Goal: Use online tool/utility: Utilize a website feature to perform a specific function

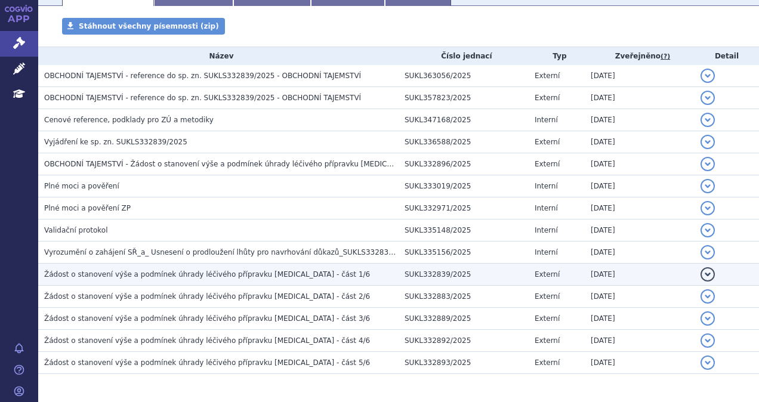
scroll to position [192, 0]
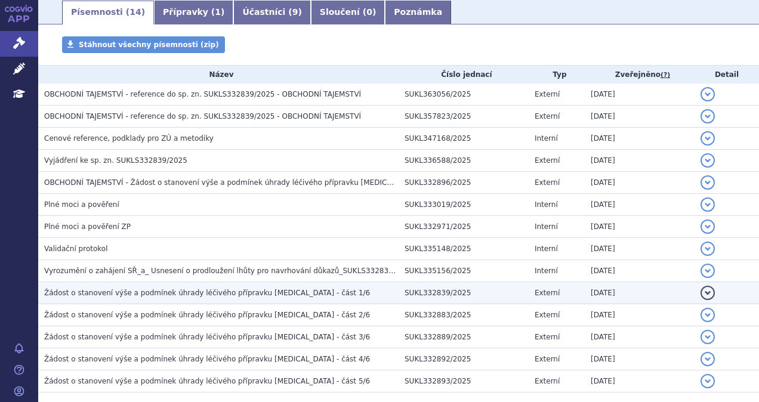
click at [260, 290] on span "Žádost o stanovení výše a podmínek úhrady léčivého přípravku Zejula - část 1/6" at bounding box center [207, 293] width 326 height 8
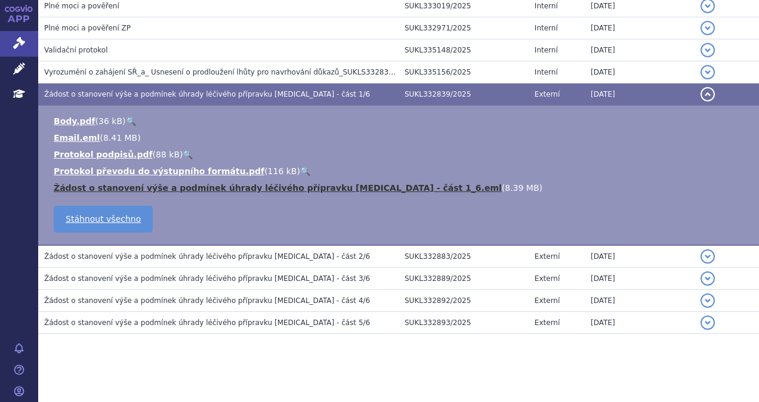
scroll to position [392, 0]
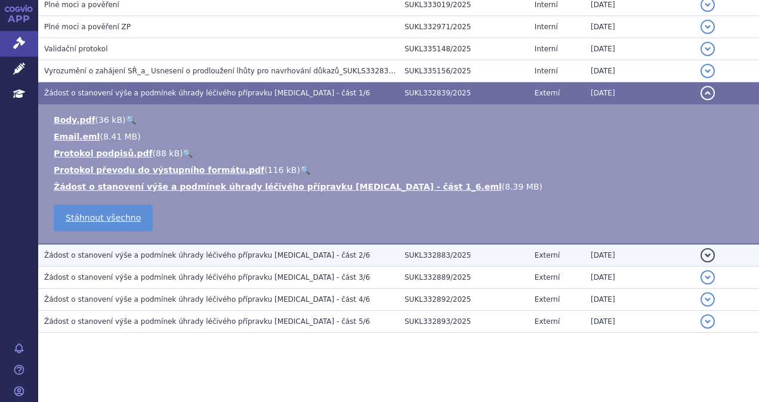
click at [230, 256] on span "Žádost o stanovení výše a podmínek úhrady léčivého přípravku Zejula - část 2/6" at bounding box center [207, 255] width 326 height 8
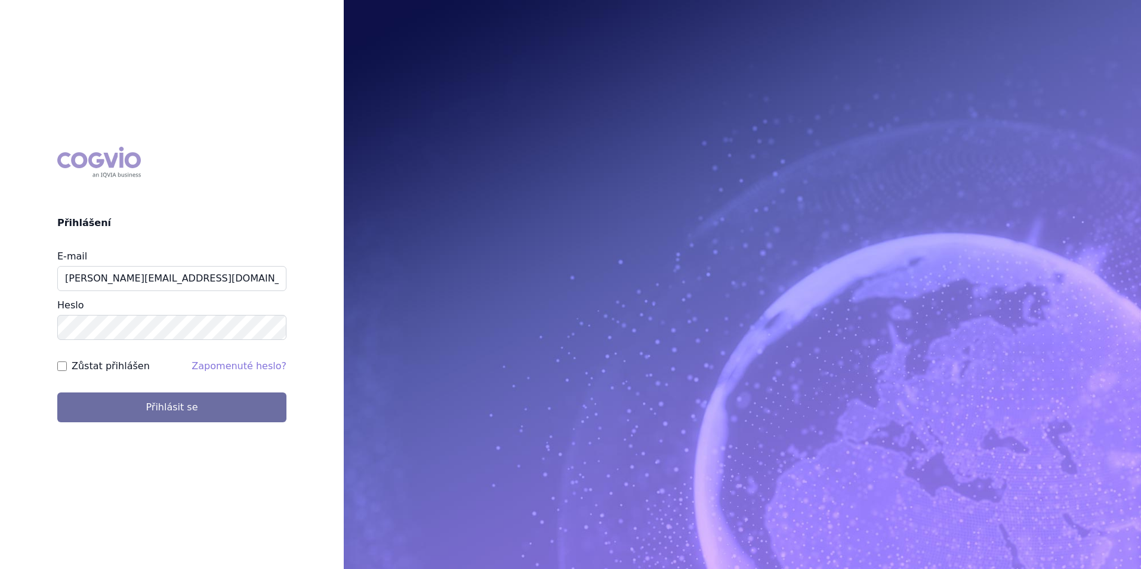
type input "Michaela.x.tauchmanova@gsk.com"
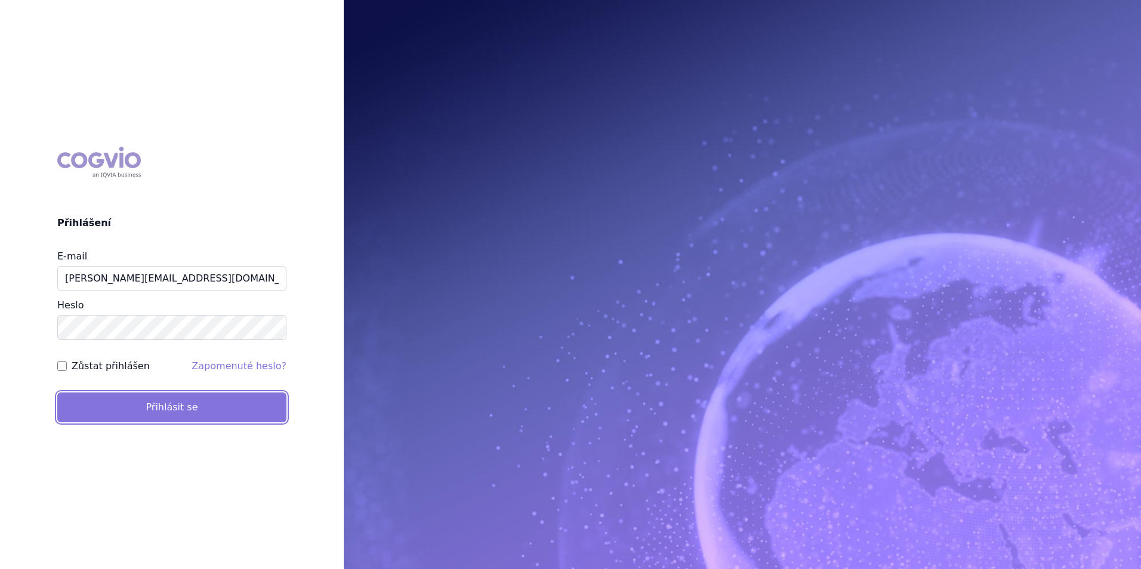
click at [217, 395] on button "Přihlásit se" at bounding box center [171, 408] width 229 height 30
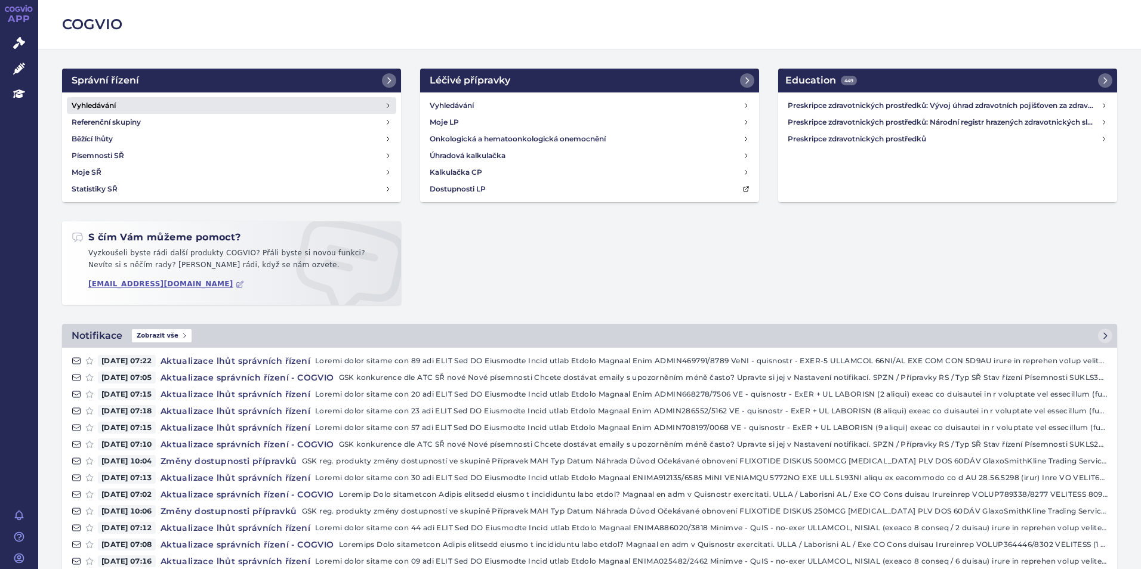
click at [96, 110] on h4 "Vyhledávání" at bounding box center [94, 106] width 44 height 12
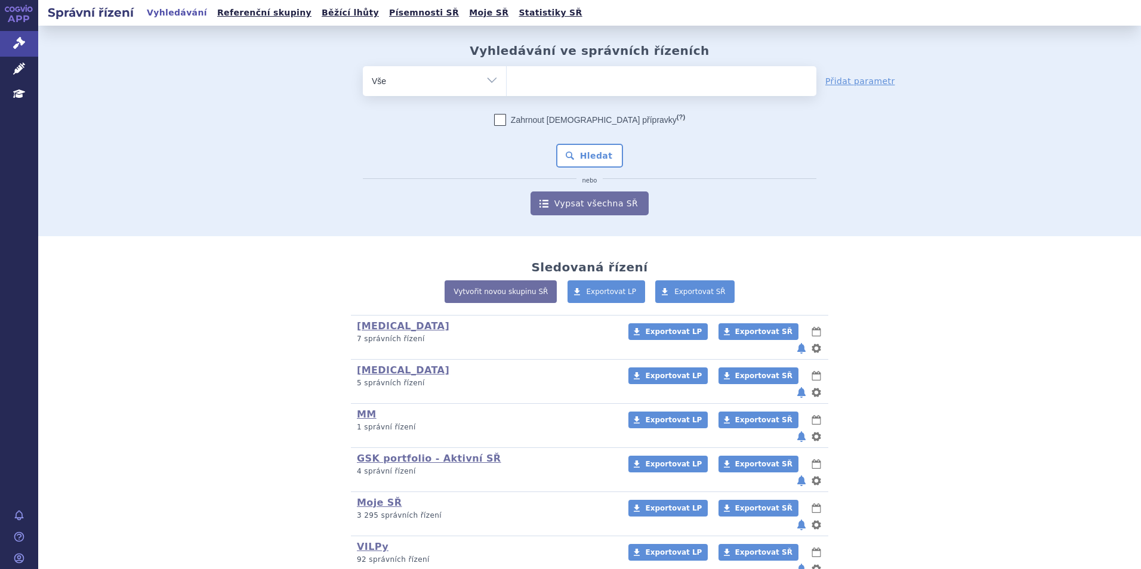
click at [516, 82] on input "search" at bounding box center [519, 79] width 7 height 15
click at [250, 13] on link "Referenční skupiny" at bounding box center [264, 13] width 101 height 16
click at [14, 45] on icon at bounding box center [19, 43] width 12 height 12
click at [34, 15] on link "APP" at bounding box center [19, 15] width 38 height 31
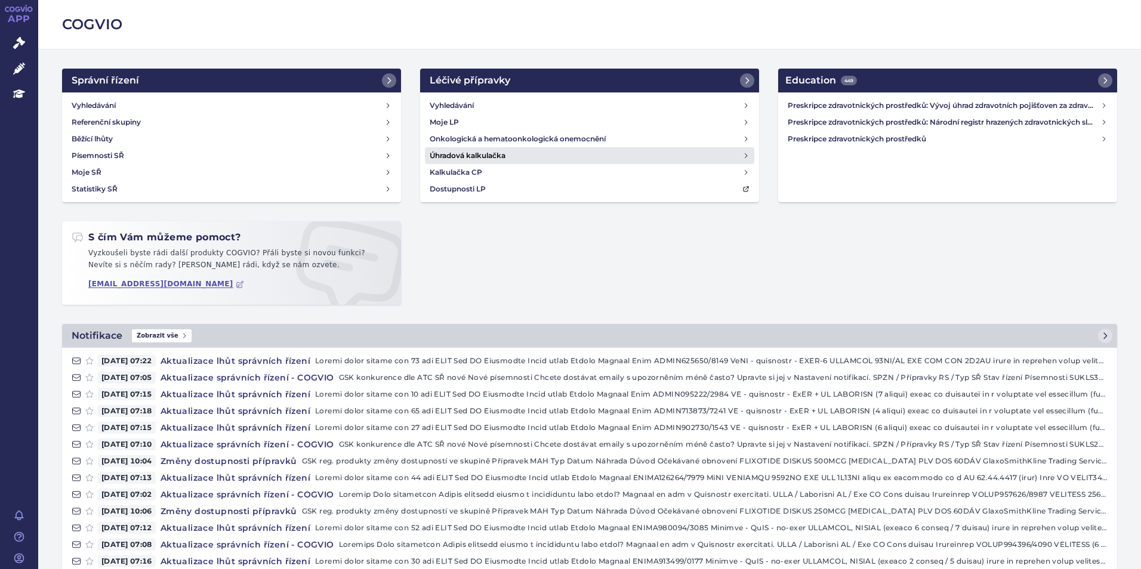
click at [480, 159] on h4 "Úhradová kalkulačka" at bounding box center [468, 156] width 76 height 12
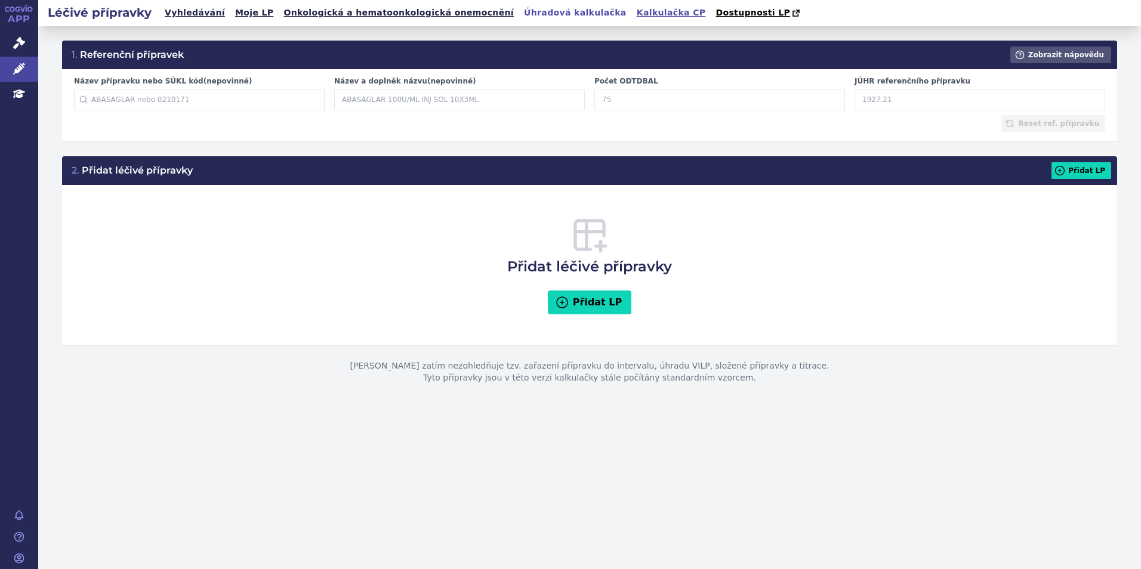
click at [633, 13] on link "Kalkulačka CP" at bounding box center [671, 13] width 76 height 16
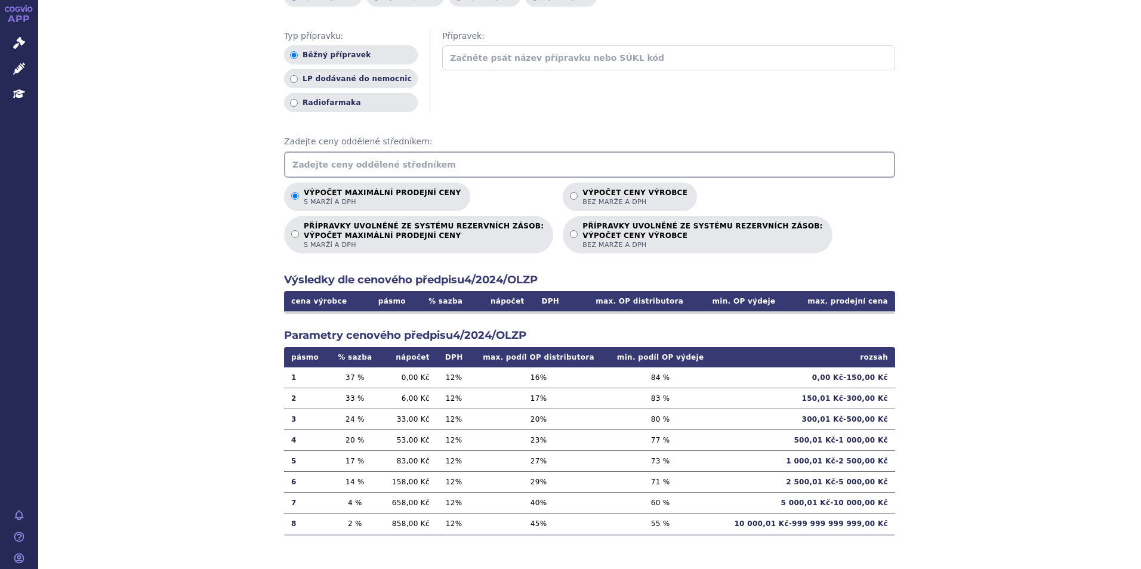
scroll to position [134, 0]
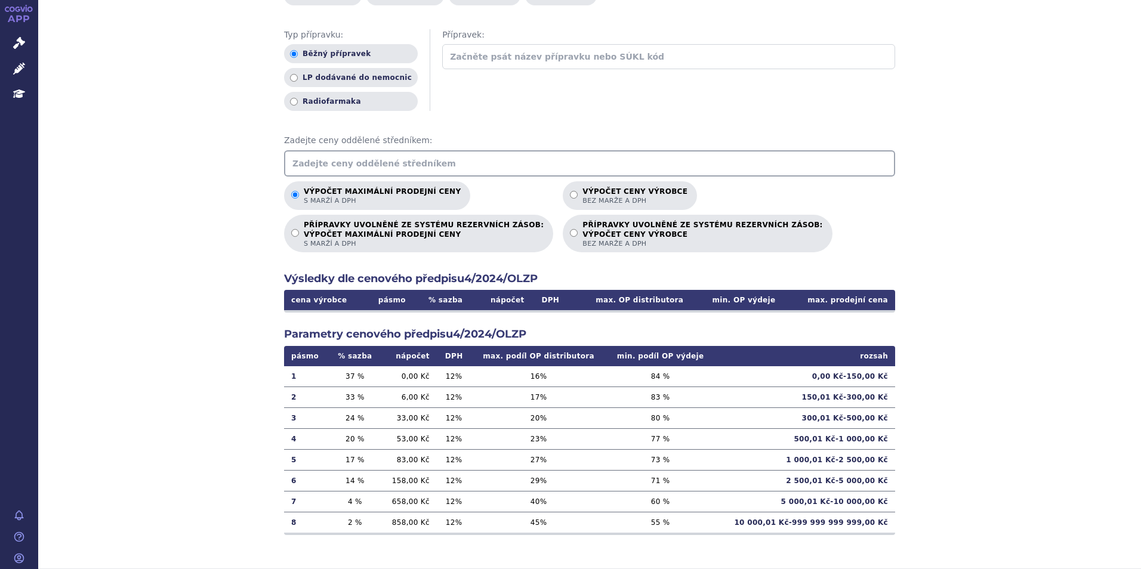
click at [479, 159] on input "text" at bounding box center [589, 163] width 611 height 26
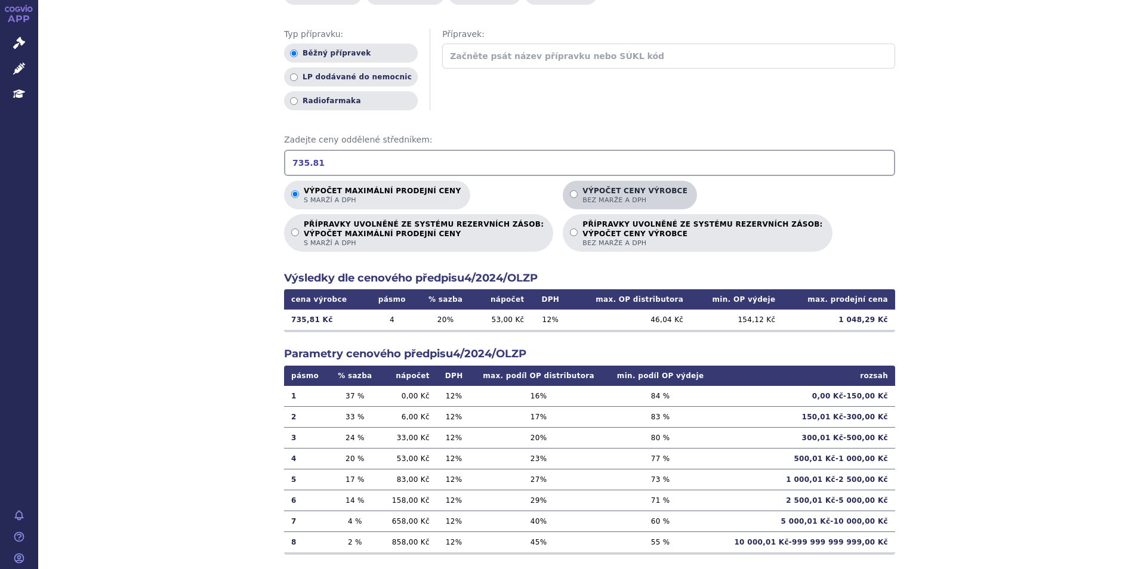
type input "735.81"
click at [583, 199] on span "bez marže a DPH" at bounding box center [635, 200] width 105 height 9
click at [570, 198] on input "Výpočet ceny výrobce bez marže a DPH" at bounding box center [574, 194] width 8 height 8
radio input "true"
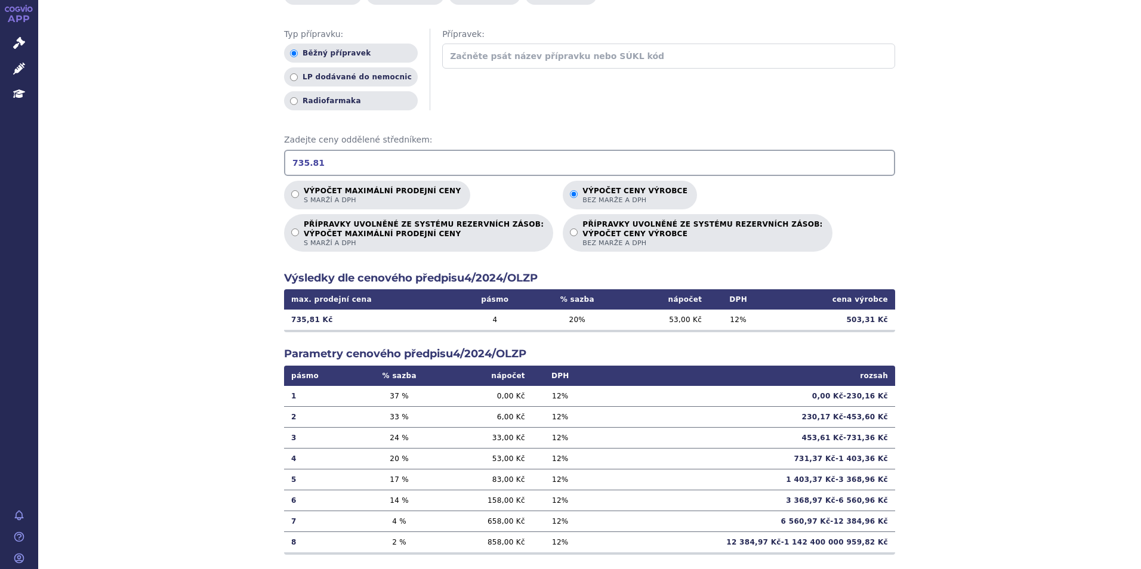
drag, startPoint x: 322, startPoint y: 164, endPoint x: 267, endPoint y: 165, distance: 55.5
click at [267, 165] on div "Výpočet maximální prodejní ceny (s marží a DPH) a ceny výrobce (bez marže a DPH…" at bounding box center [589, 241] width 1103 height 697
type input "5"
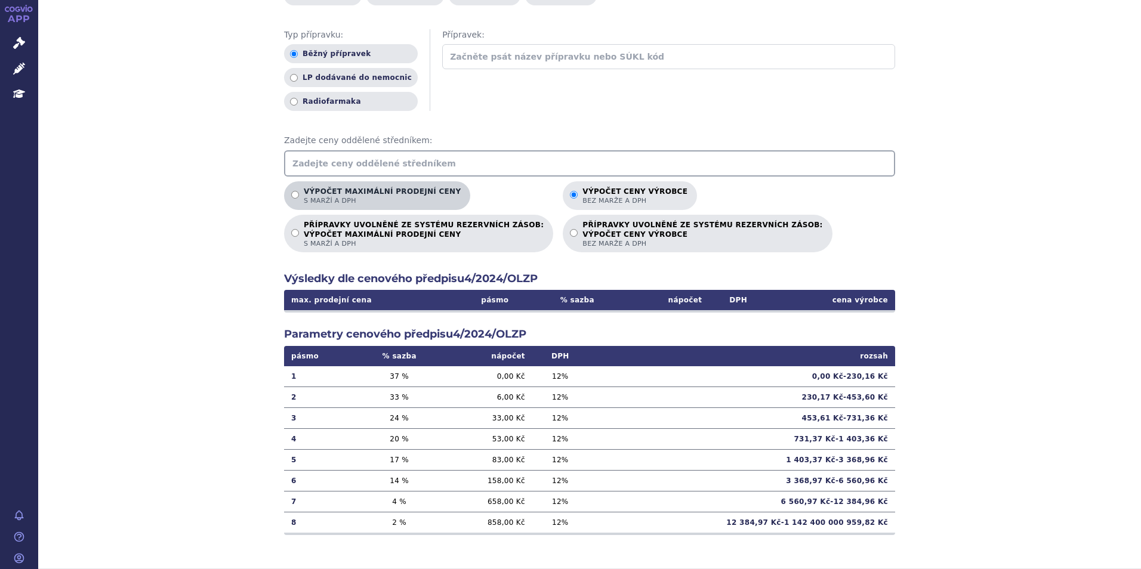
click at [331, 195] on p "Výpočet maximální prodejní ceny s marží a DPH" at bounding box center [382, 196] width 157 height 18
click at [299, 195] on input "Výpočet maximální prodejní ceny s marží a DPH" at bounding box center [295, 195] width 8 height 8
radio input "true"
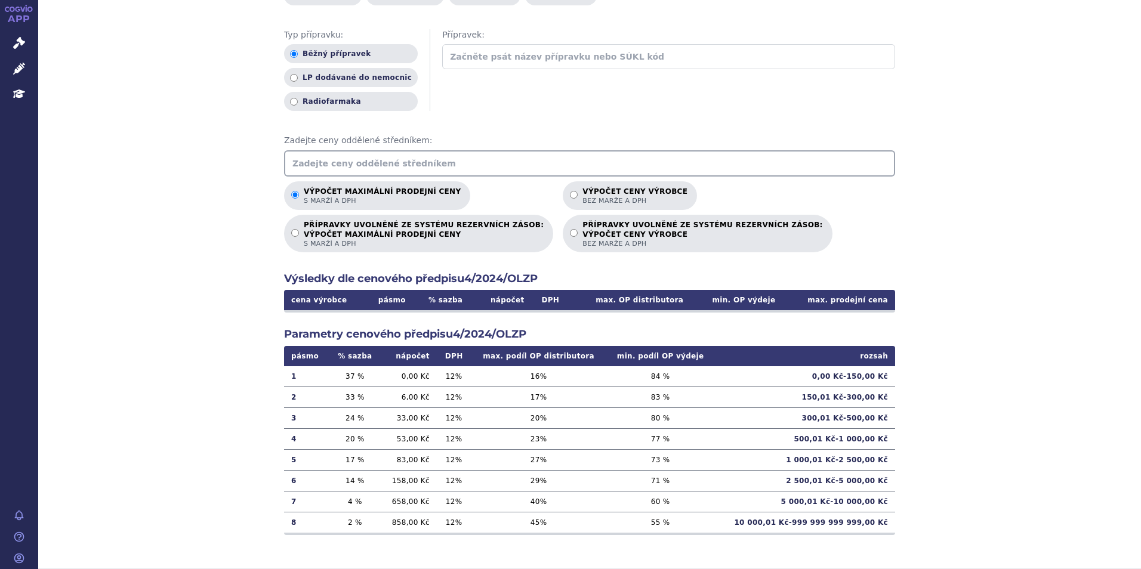
click at [318, 167] on input "text" at bounding box center [589, 163] width 611 height 26
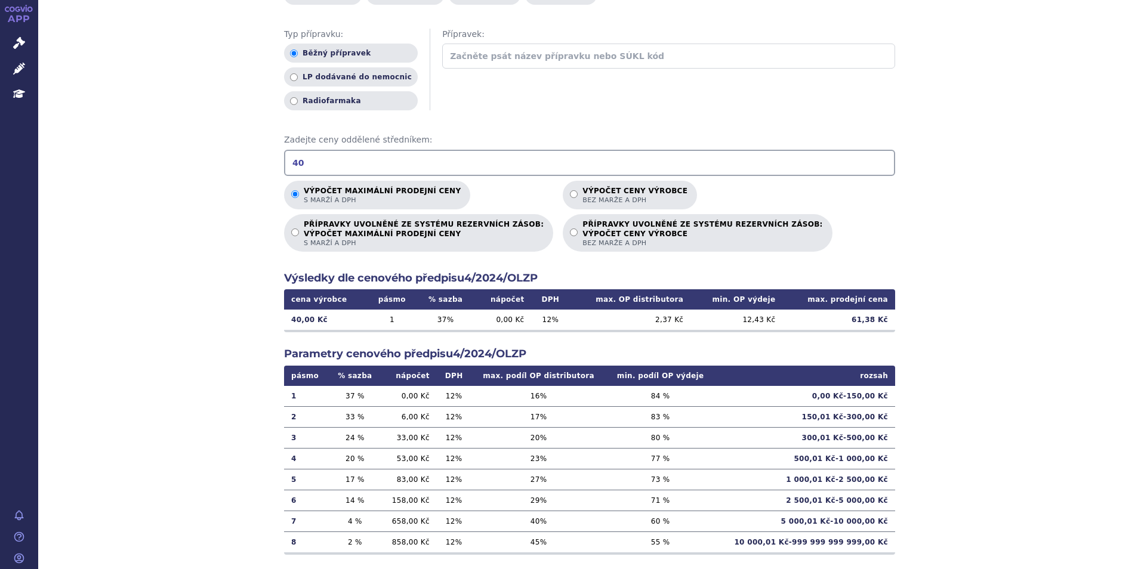
type input "4"
type input "735.81"
